Goal: Task Accomplishment & Management: Complete application form

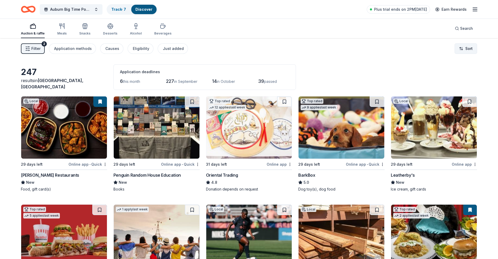
click at [458, 47] on html "Auburn Big Time Pow Wow Track · 7 Discover Plus trial ends on 2PM, 8/27 Earn Re…" at bounding box center [249, 129] width 498 height 259
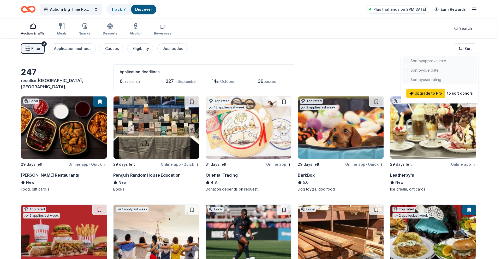
click at [484, 84] on html "Auburn Big Time Pow Wow Track · 7 Discover Plus trial ends on 2PM, 8/27 Earn Re…" at bounding box center [250, 129] width 501 height 259
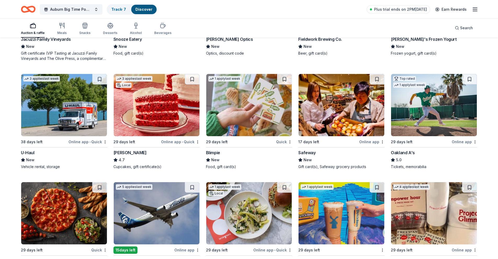
scroll to position [2273, 0]
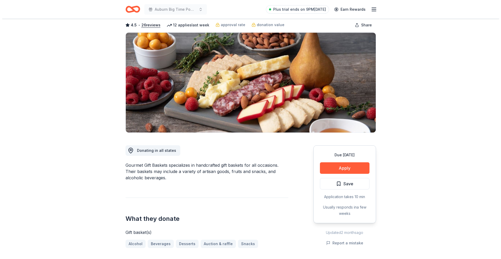
scroll to position [52, 0]
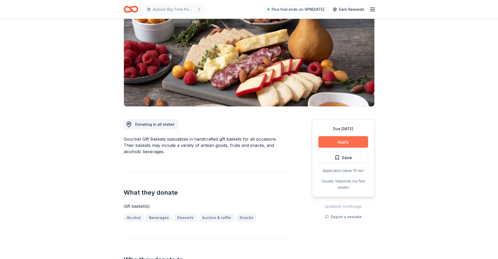
click at [347, 141] on button "Apply" at bounding box center [343, 141] width 50 height 11
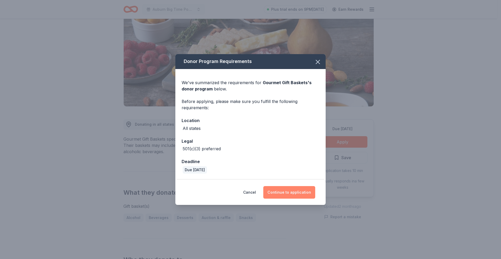
click at [294, 192] on button "Continue to application" at bounding box center [290, 192] width 52 height 13
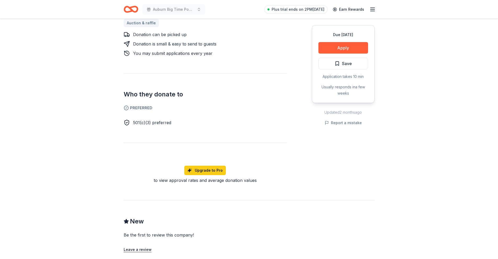
scroll to position [180, 0]
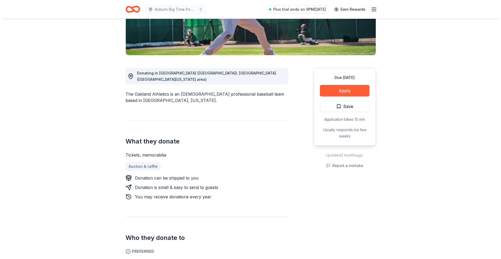
scroll to position [104, 0]
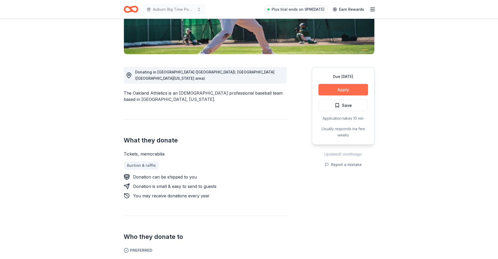
click at [346, 89] on button "Apply" at bounding box center [343, 89] width 50 height 11
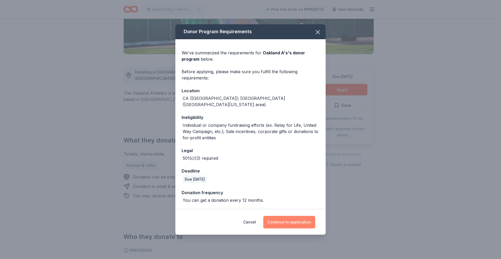
click at [298, 221] on button "Continue to application" at bounding box center [290, 222] width 52 height 13
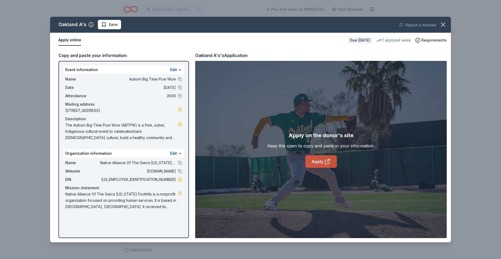
click at [322, 159] on link "Apply" at bounding box center [322, 161] width 32 height 13
